Goal: Information Seeking & Learning: Check status

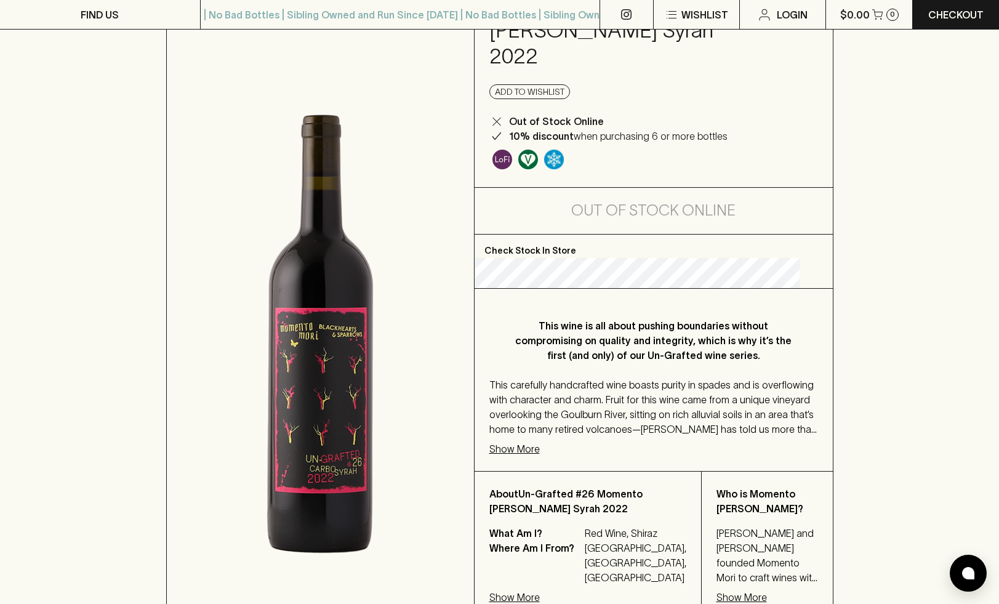
scroll to position [180, 0]
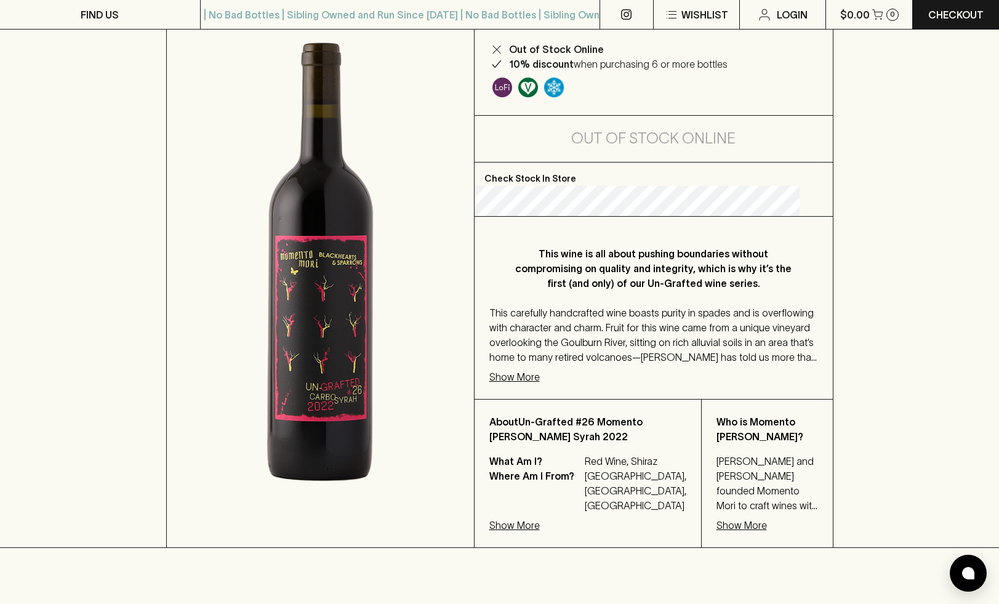
click at [558, 179] on p "Check Stock In Store" at bounding box center [654, 174] width 358 height 23
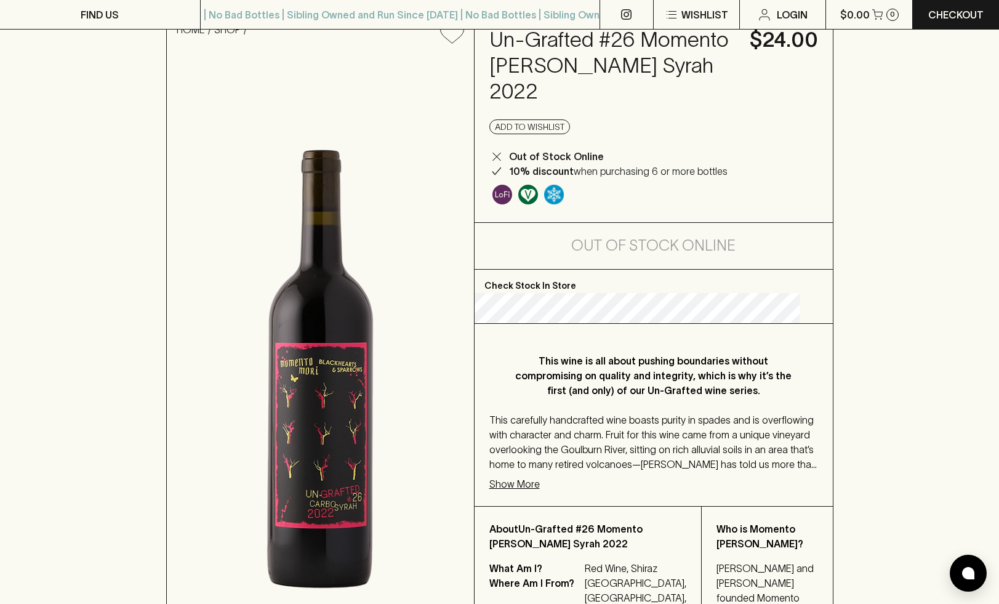
scroll to position [130, 0]
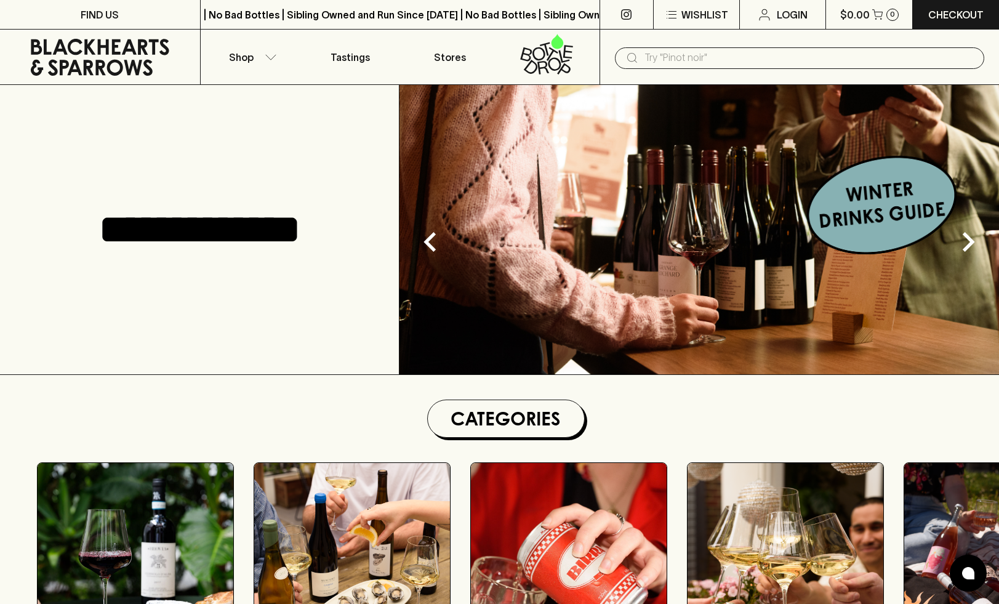
click at [751, 60] on input "text" at bounding box center [810, 58] width 330 height 20
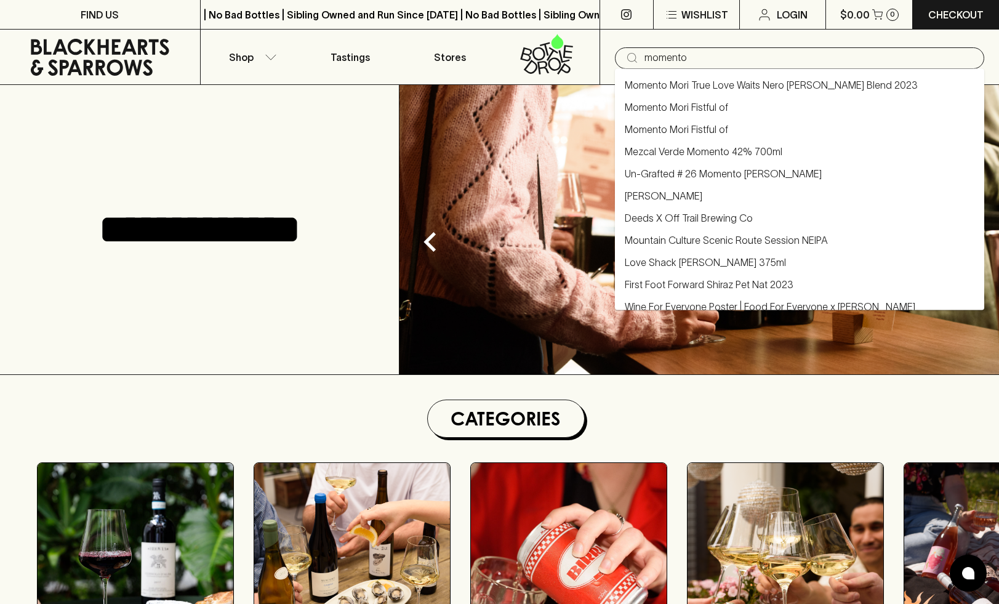
type input "momento"
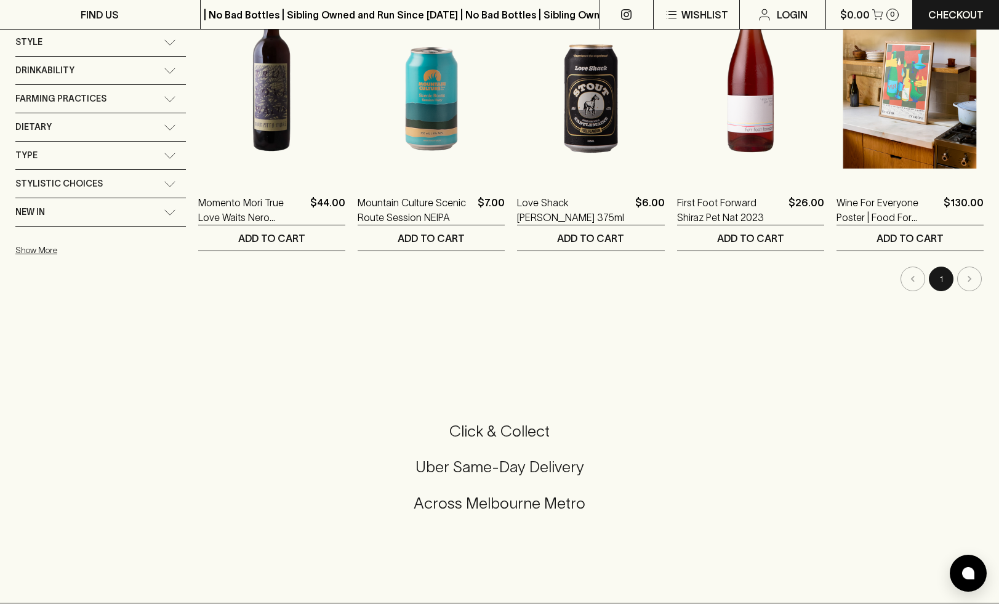
scroll to position [291, 0]
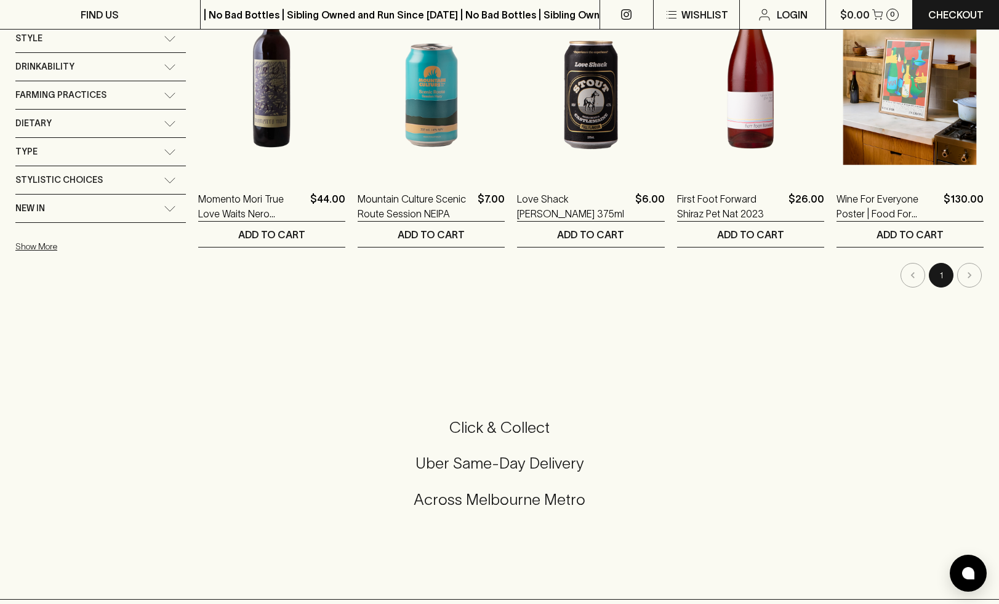
click at [971, 278] on li "pagination navigation" at bounding box center [970, 275] width 28 height 25
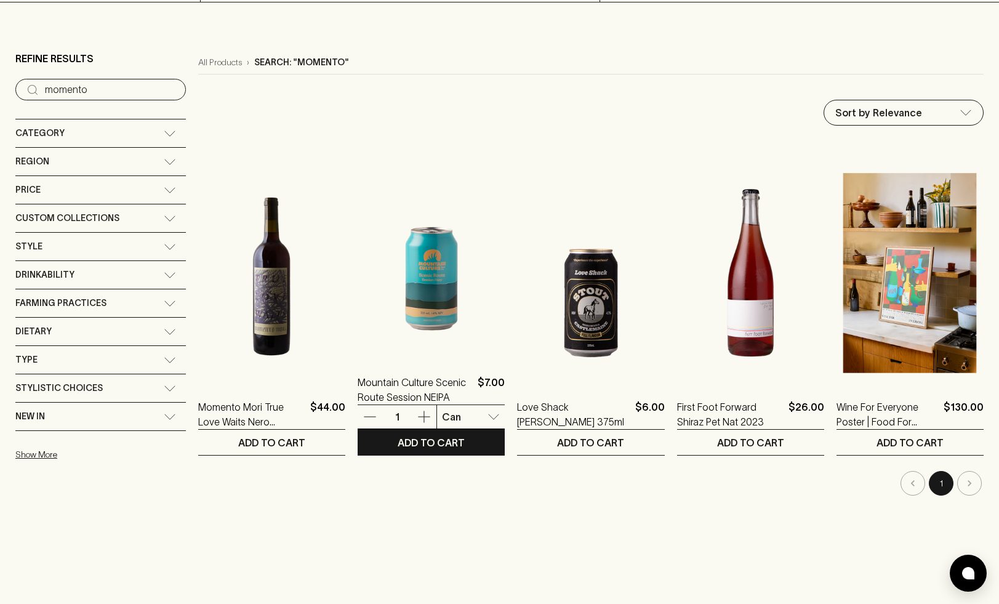
scroll to position [0, 0]
